Goal: Information Seeking & Learning: Find specific fact

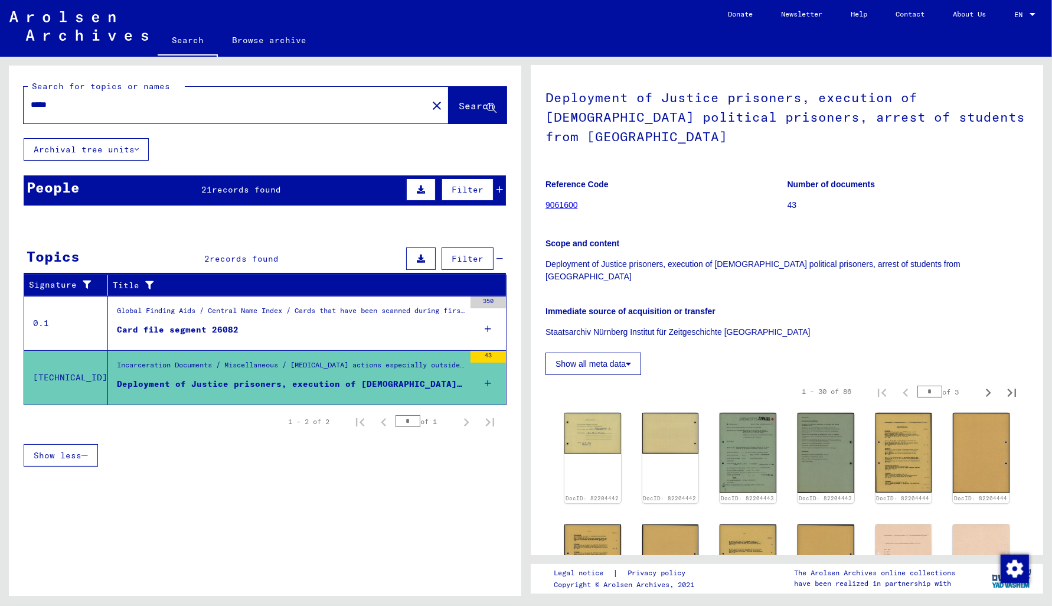
click at [63, 102] on input "*****" at bounding box center [226, 105] width 390 height 12
type input "*"
click at [463, 116] on button "Search" at bounding box center [478, 105] width 58 height 37
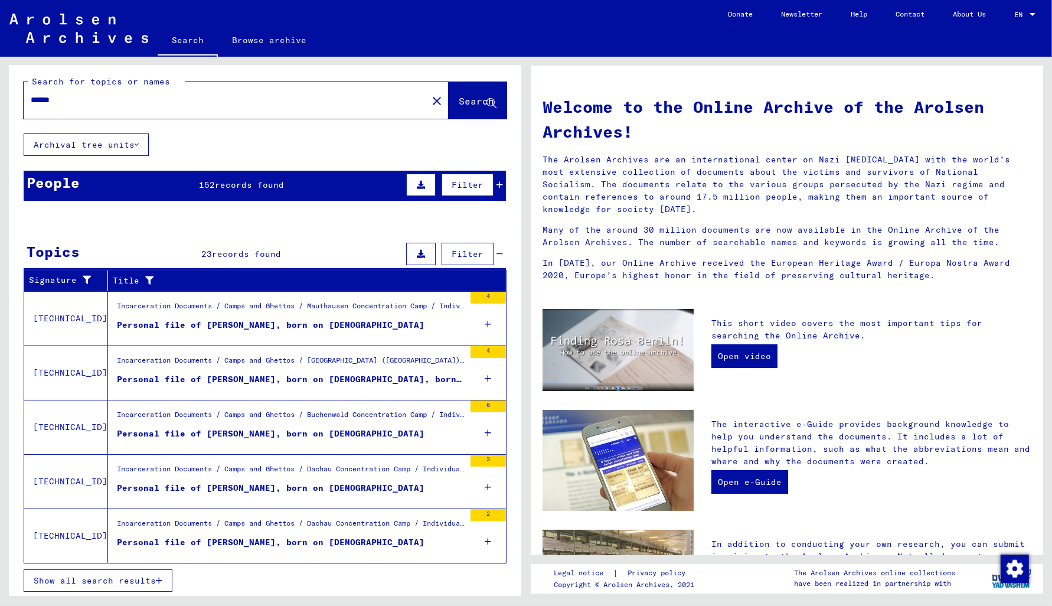
scroll to position [7, 0]
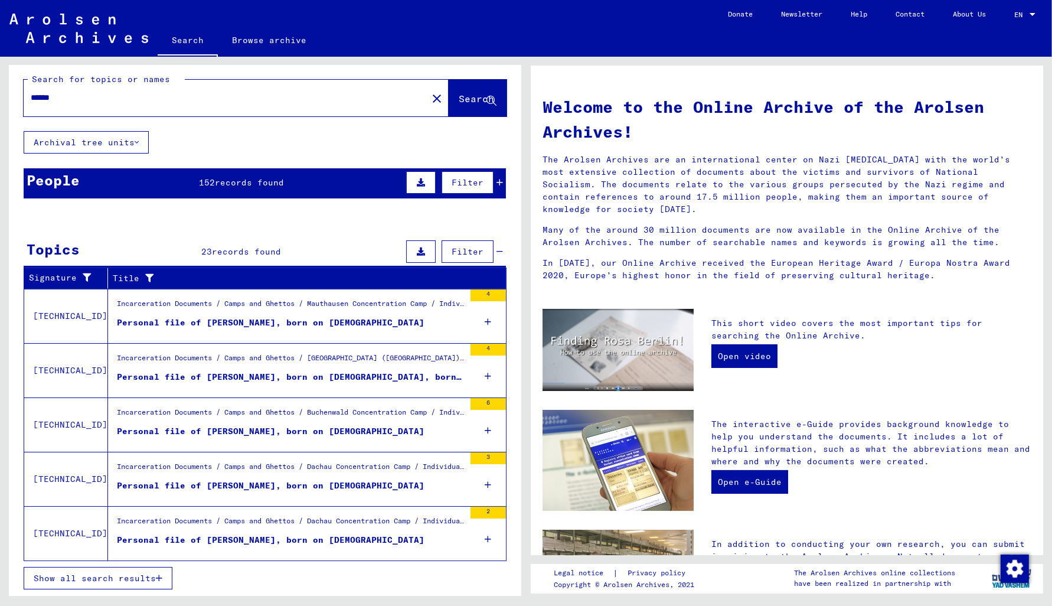
click at [79, 96] on input "******" at bounding box center [222, 97] width 382 height 12
type input "*"
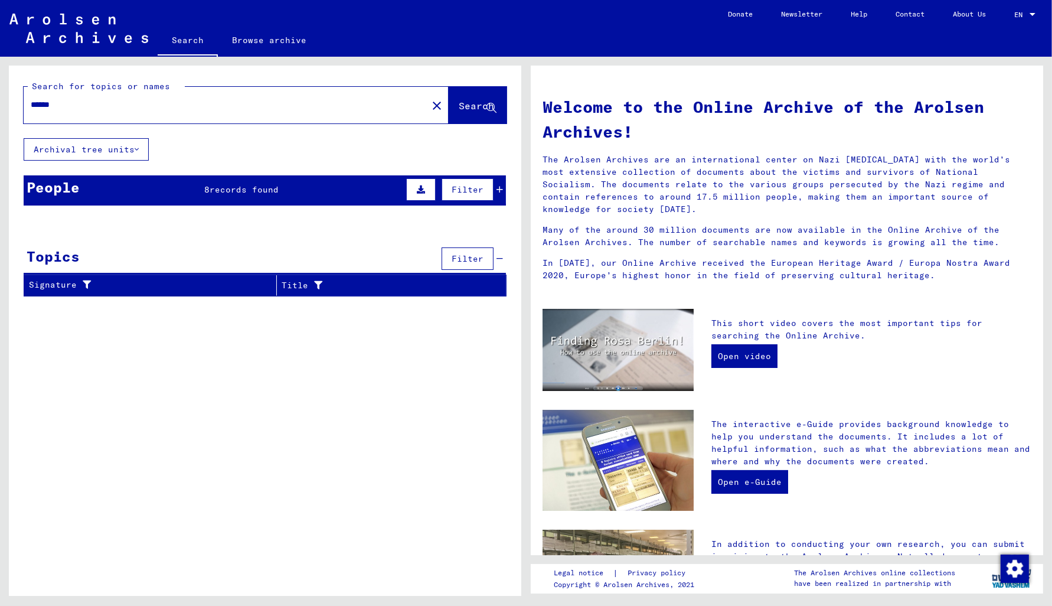
click at [60, 100] on input "******" at bounding box center [222, 105] width 382 height 12
click at [225, 188] on span "records found" at bounding box center [244, 189] width 69 height 11
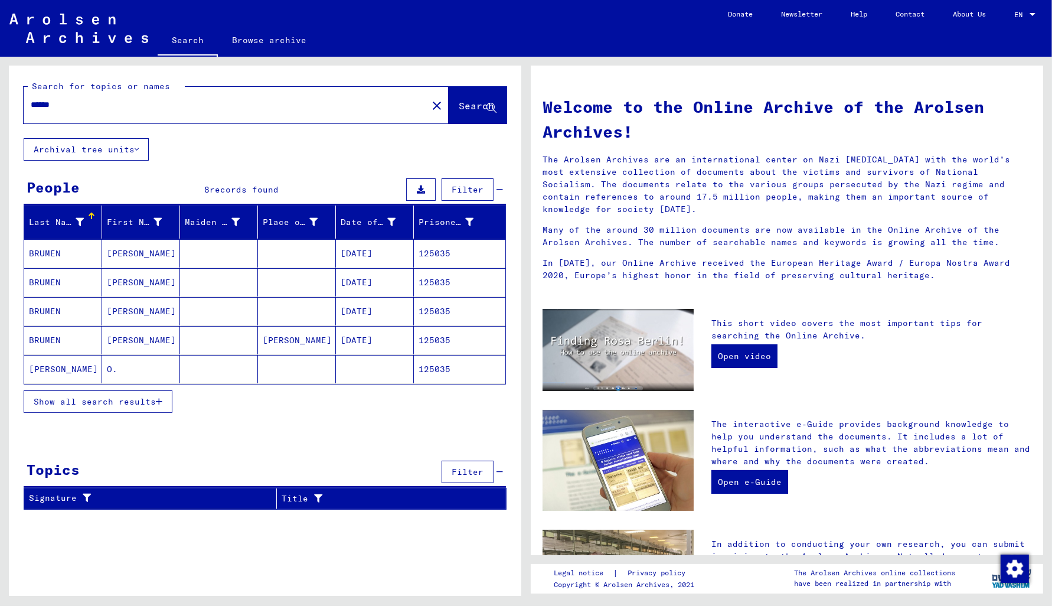
click at [102, 401] on span "Show all search results" at bounding box center [95, 401] width 122 height 11
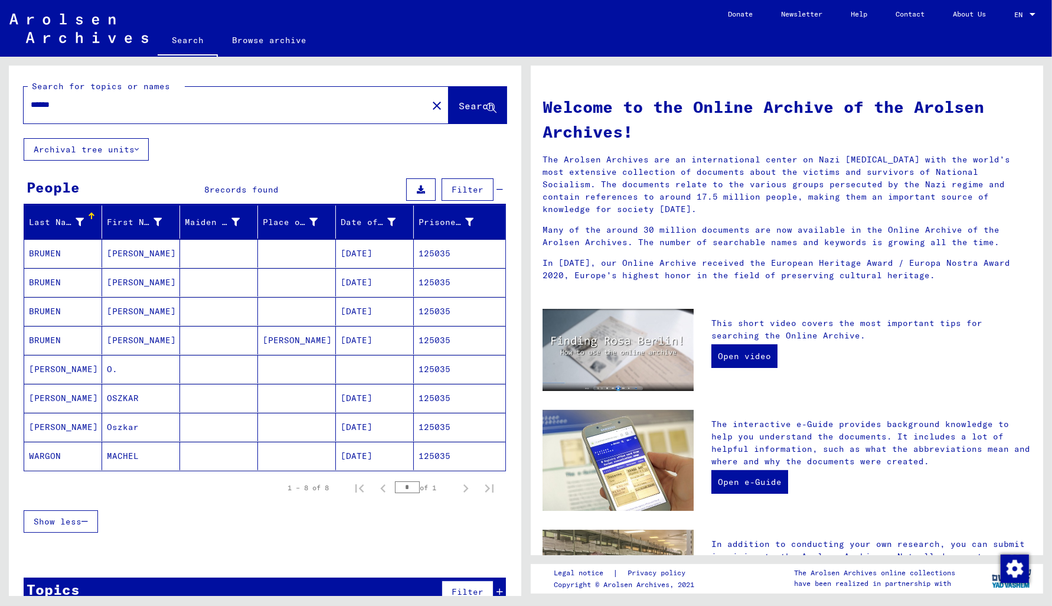
click at [440, 252] on mat-cell "125035" at bounding box center [459, 253] width 91 height 28
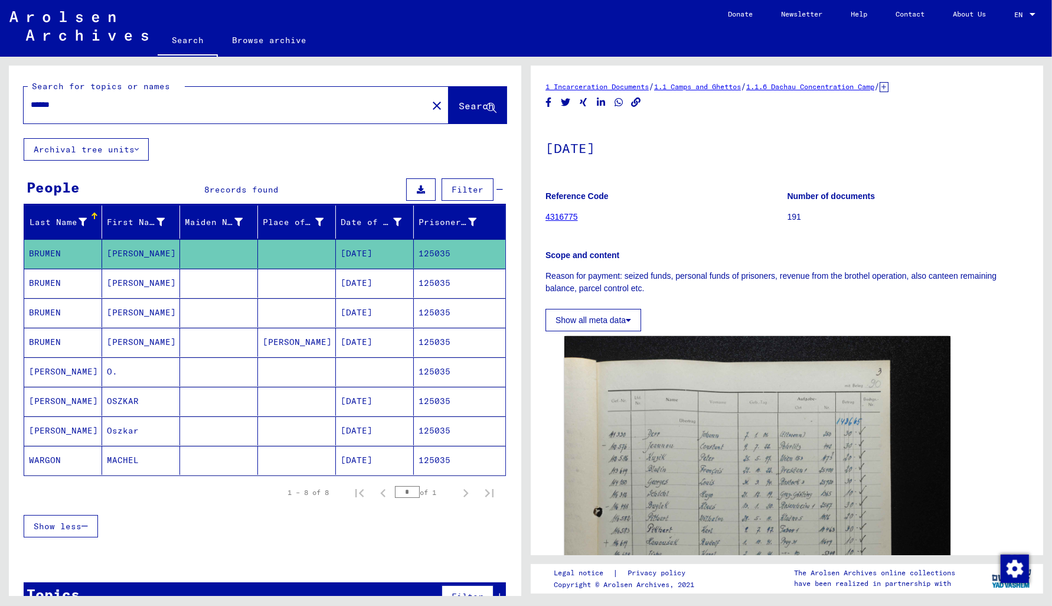
click at [431, 282] on mat-cell "125035" at bounding box center [459, 283] width 91 height 29
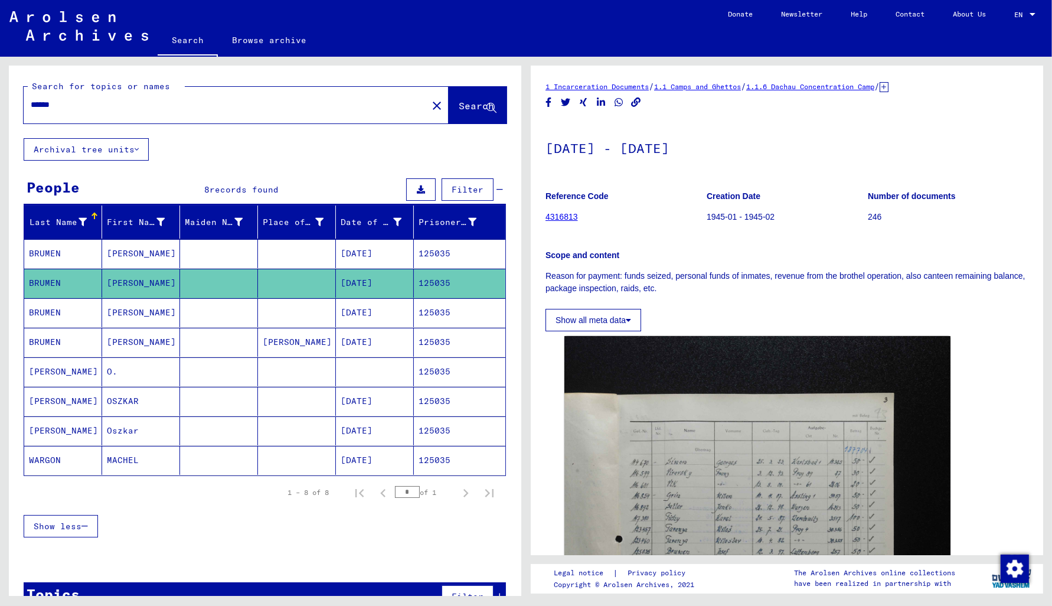
click at [436, 307] on mat-cell "125035" at bounding box center [459, 312] width 91 height 29
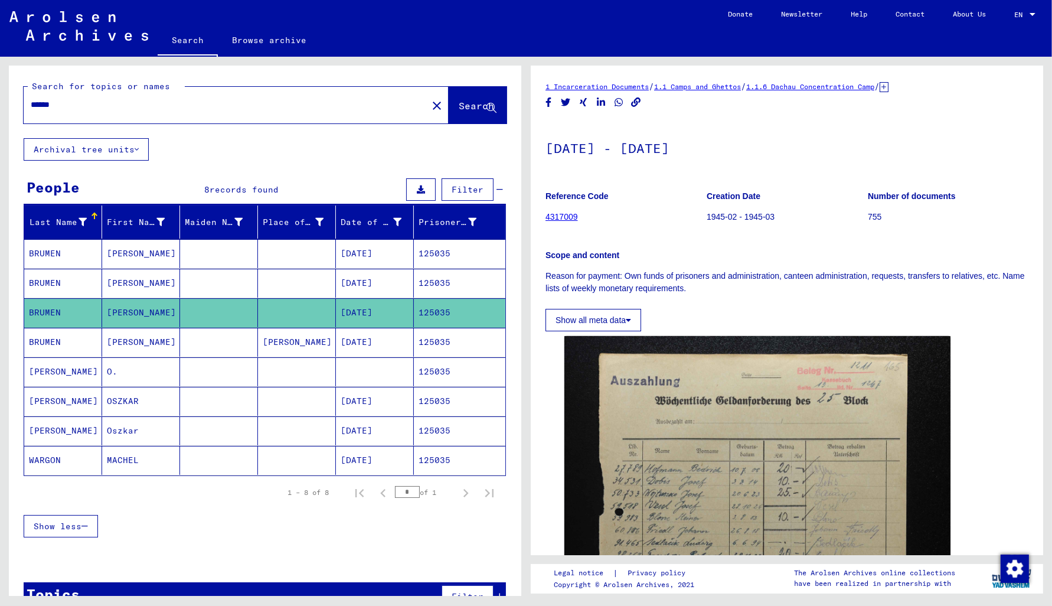
click at [434, 336] on mat-cell "125035" at bounding box center [459, 342] width 91 height 29
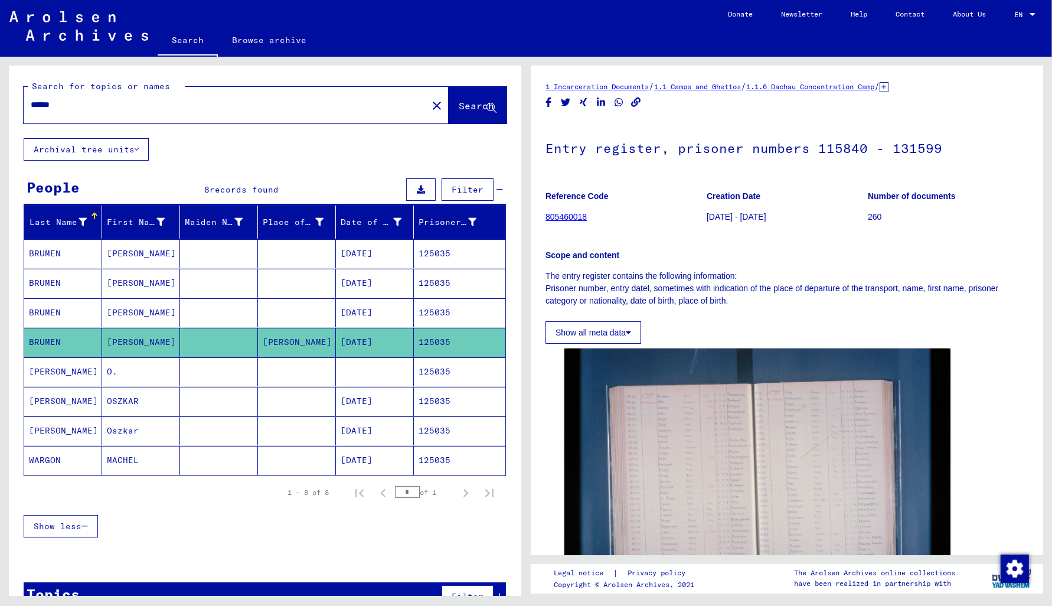
click at [70, 109] on input "******" at bounding box center [226, 105] width 390 height 12
type input "*"
type input "**********"
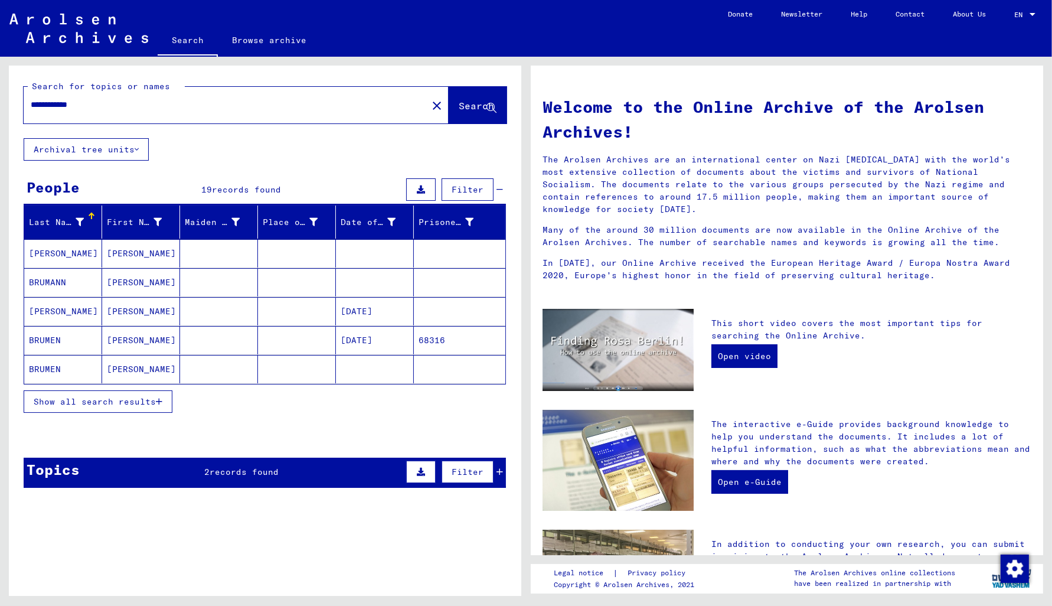
click at [50, 396] on button "Show all search results" at bounding box center [98, 401] width 149 height 22
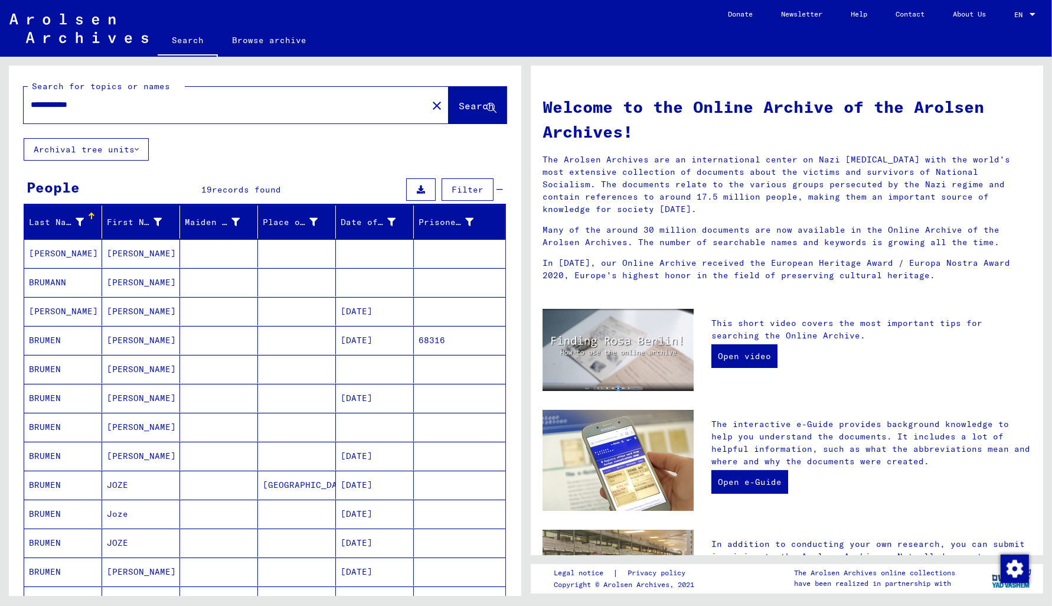
click at [57, 255] on mat-cell "[PERSON_NAME]" at bounding box center [63, 253] width 78 height 28
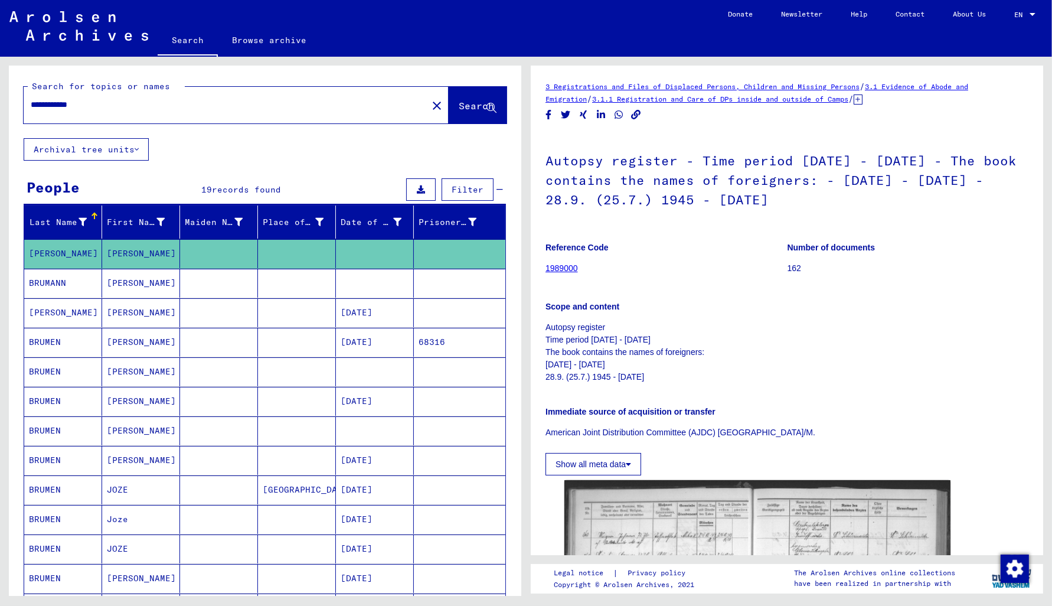
click at [43, 287] on mat-cell "BRUMANN" at bounding box center [63, 283] width 78 height 29
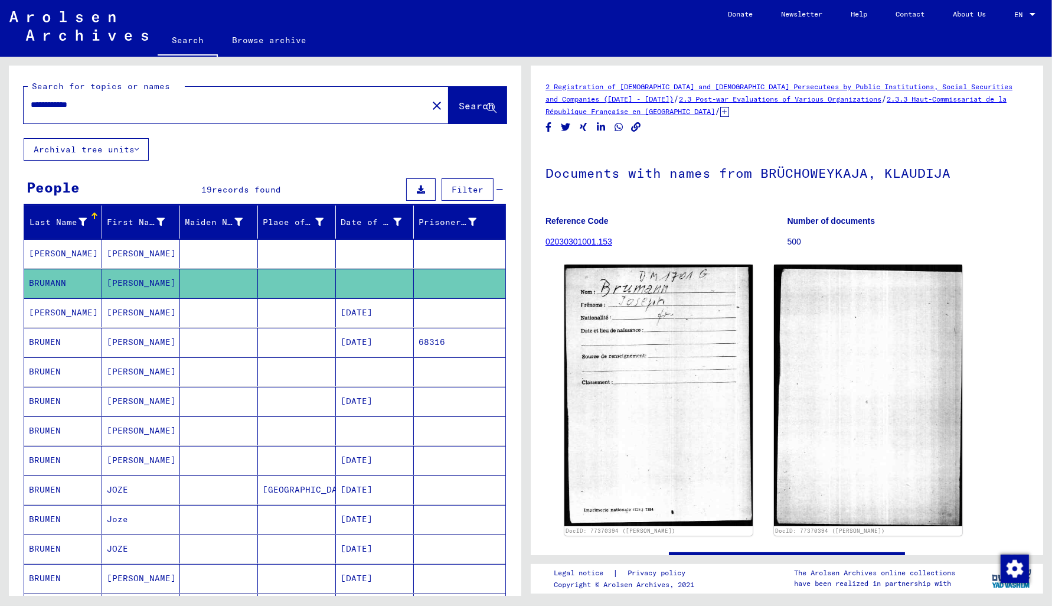
click at [430, 341] on mat-cell "68316" at bounding box center [459, 342] width 91 height 29
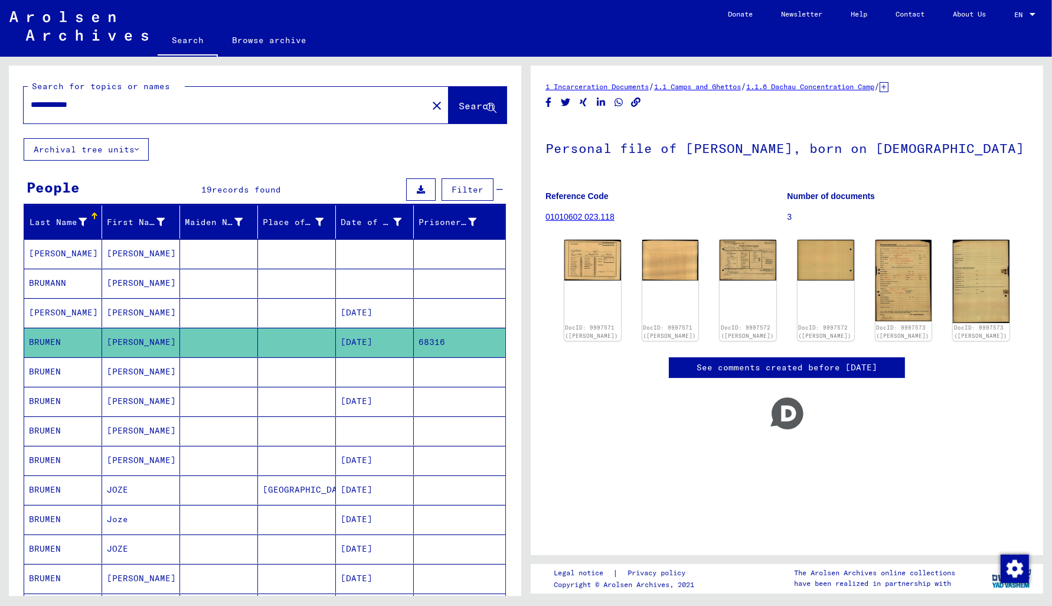
click at [52, 372] on mat-cell "BRUMEN" at bounding box center [63, 371] width 78 height 29
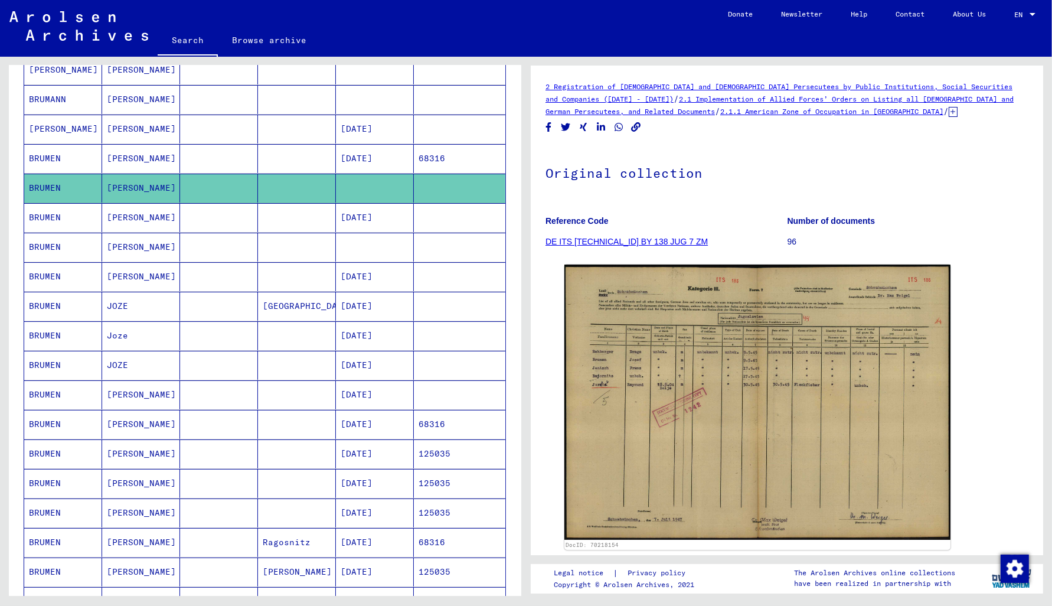
scroll to position [253, 0]
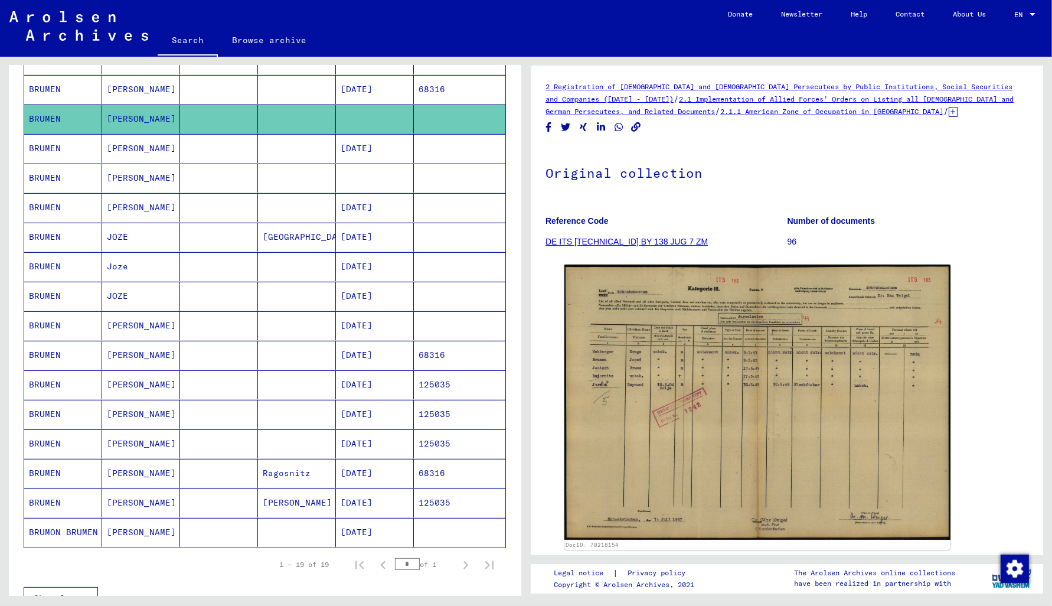
click at [429, 352] on mat-cell "68316" at bounding box center [459, 355] width 91 height 29
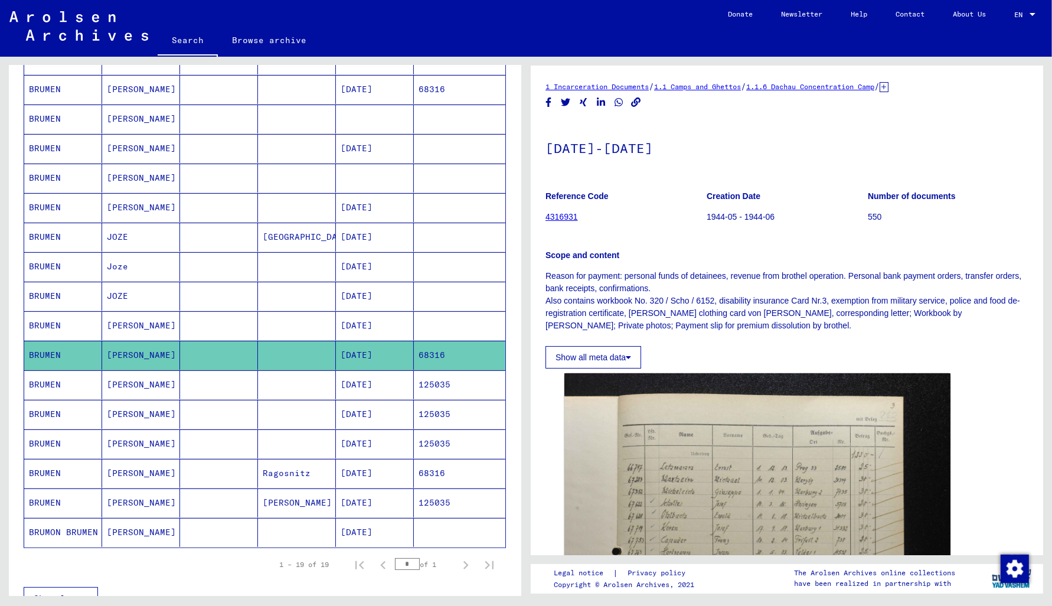
click at [430, 388] on mat-cell "125035" at bounding box center [459, 384] width 91 height 29
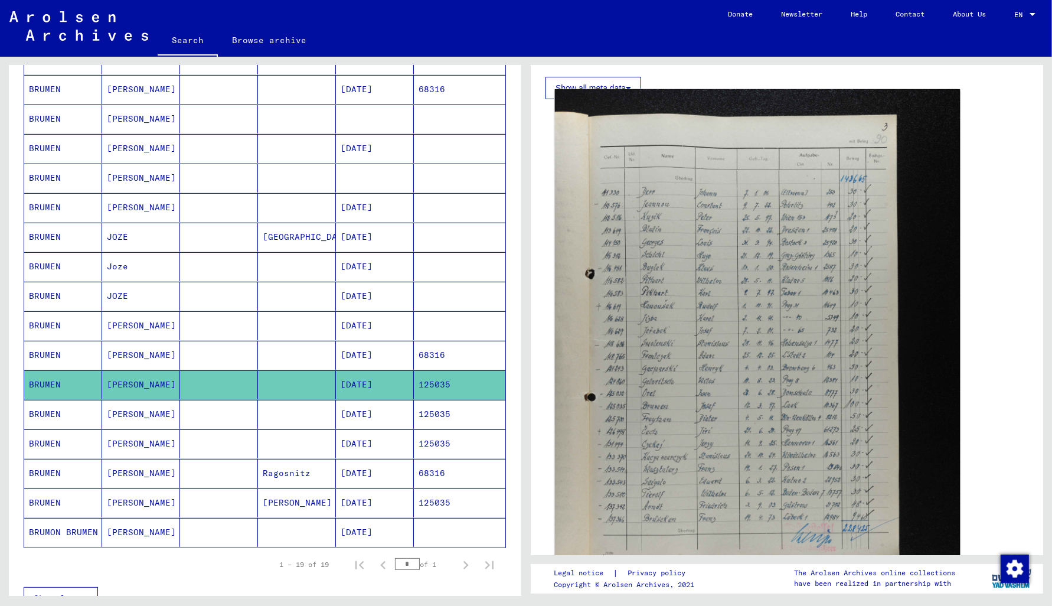
scroll to position [253, 0]
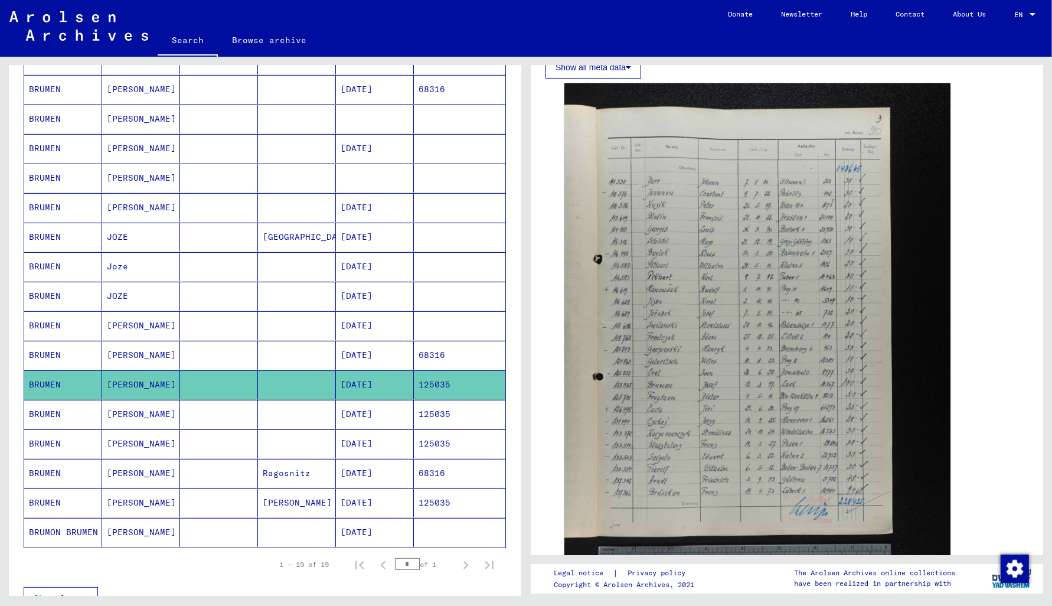
click at [433, 423] on mat-cell "125035" at bounding box center [459, 414] width 91 height 29
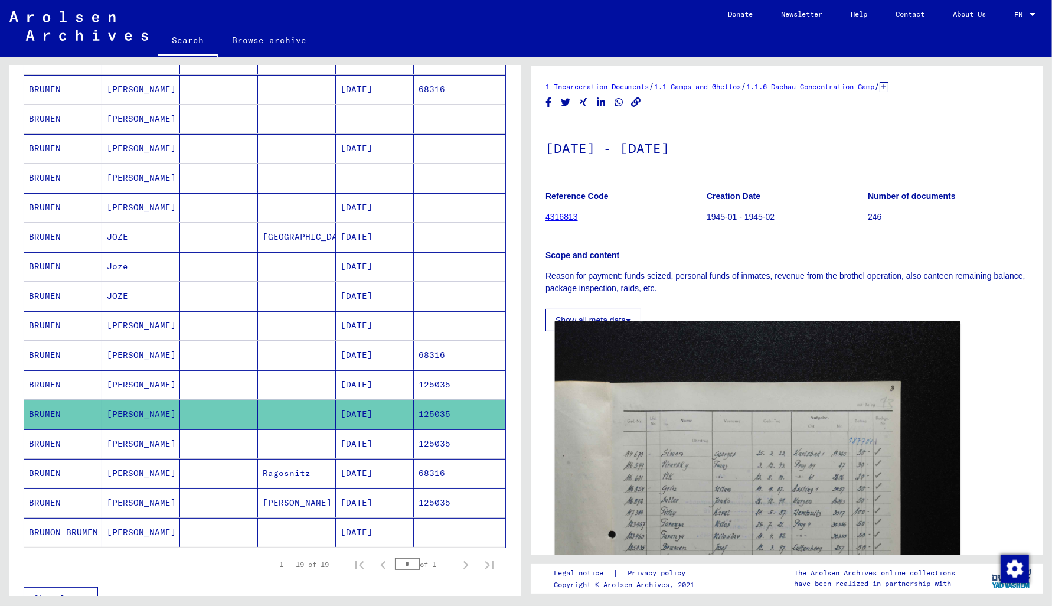
scroll to position [126, 0]
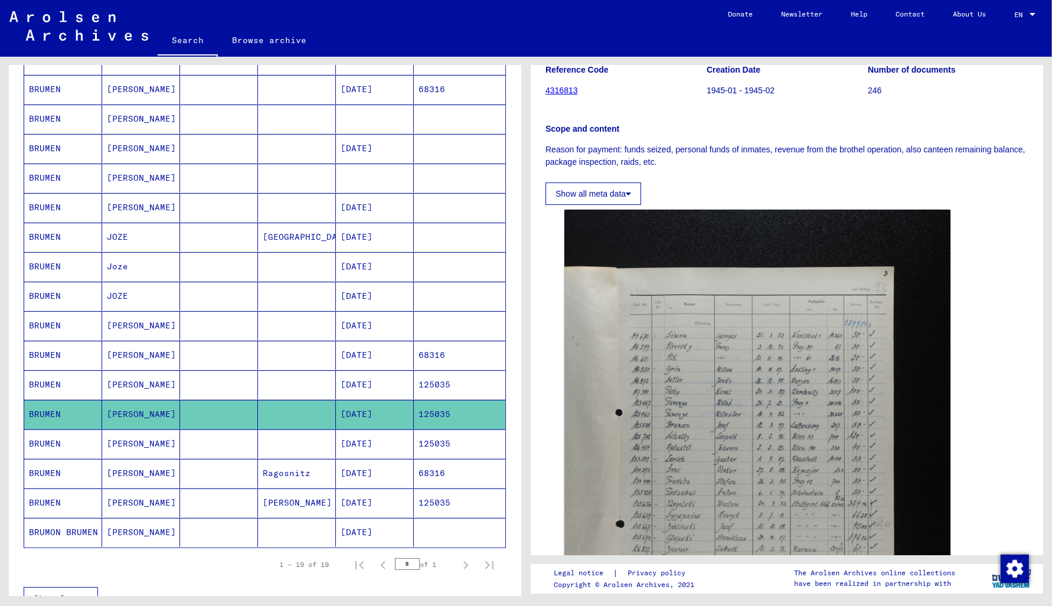
click at [429, 446] on mat-cell "125035" at bounding box center [459, 443] width 91 height 29
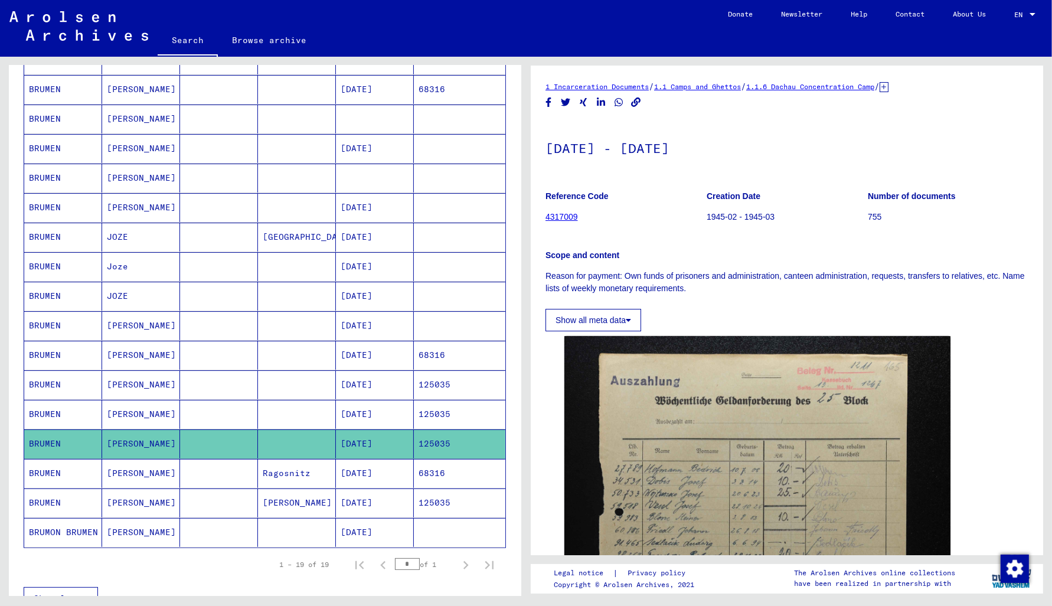
click at [450, 502] on mat-cell "125035" at bounding box center [459, 502] width 91 height 29
